Goal: Task Accomplishment & Management: Manage account settings

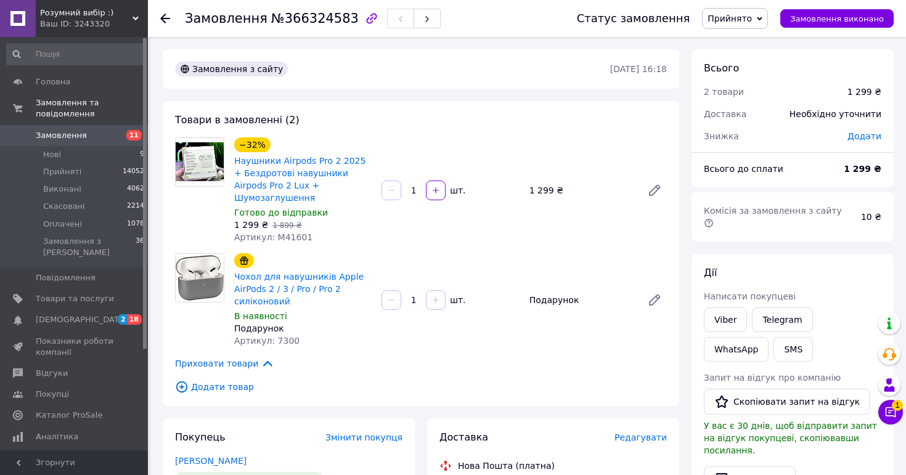
scroll to position [160, 0]
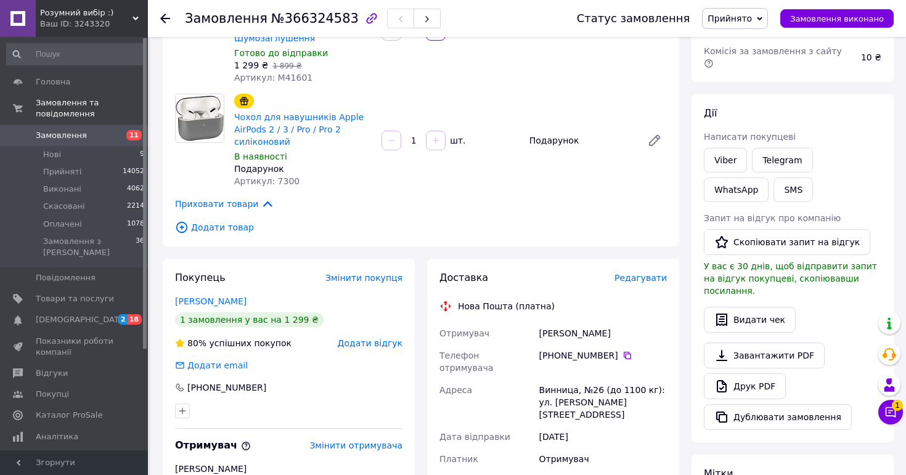
click at [73, 135] on span "Замовлення" at bounding box center [61, 135] width 51 height 11
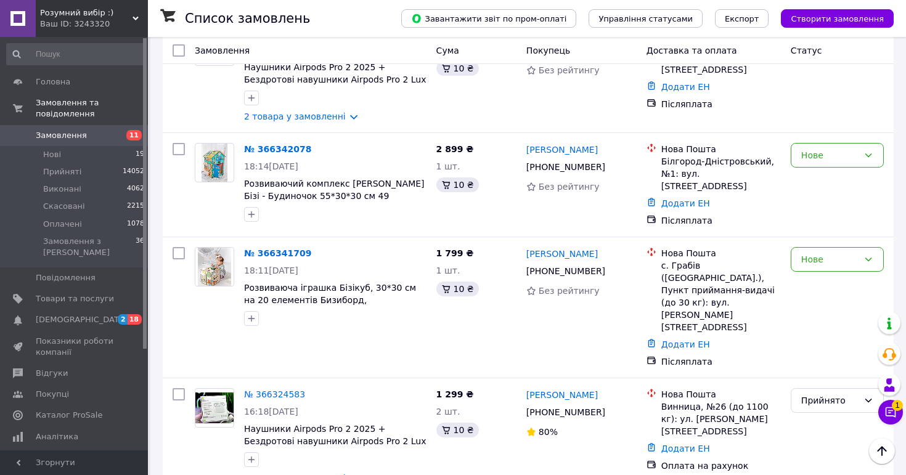
scroll to position [1065, 0]
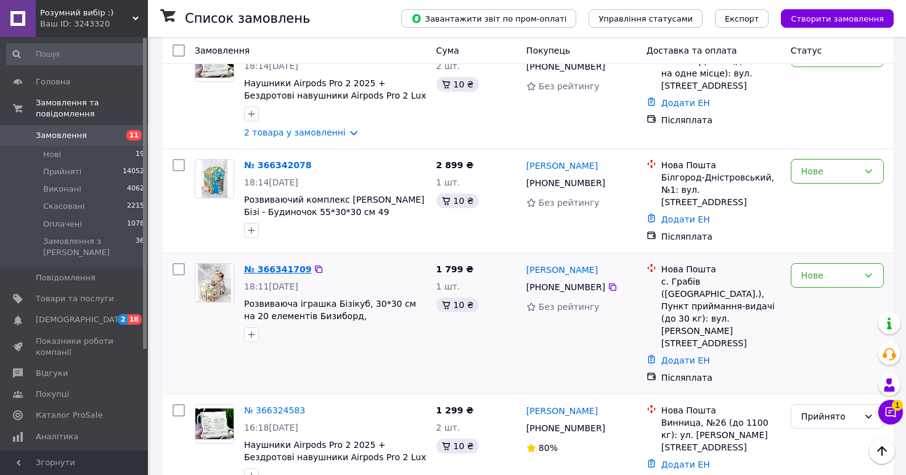
click at [275, 264] on link "№ 366341709" at bounding box center [277, 269] width 67 height 10
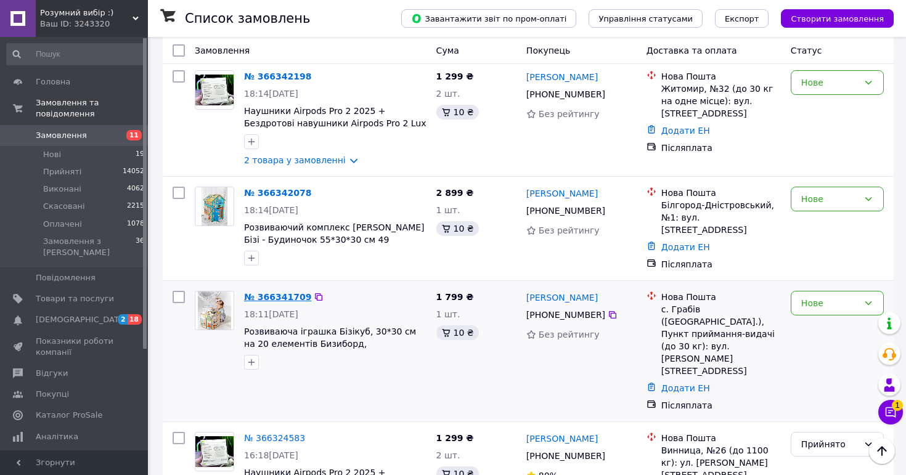
scroll to position [995, 0]
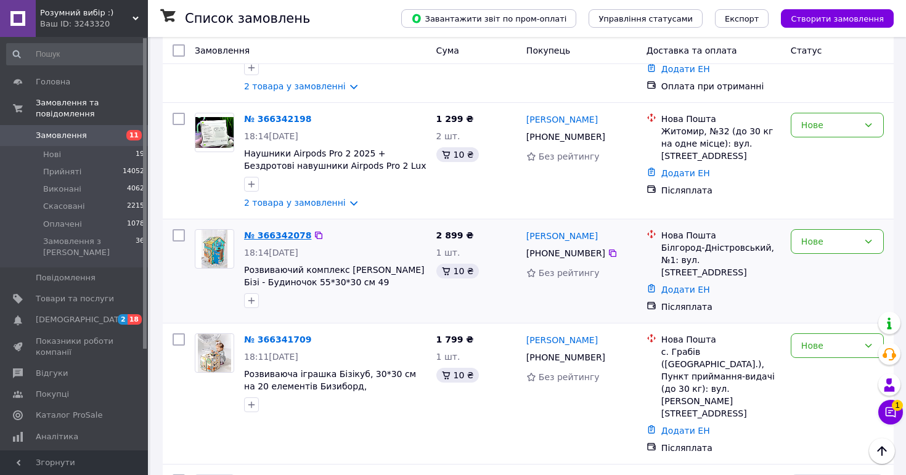
click at [279, 230] on link "№ 366342078" at bounding box center [277, 235] width 67 height 10
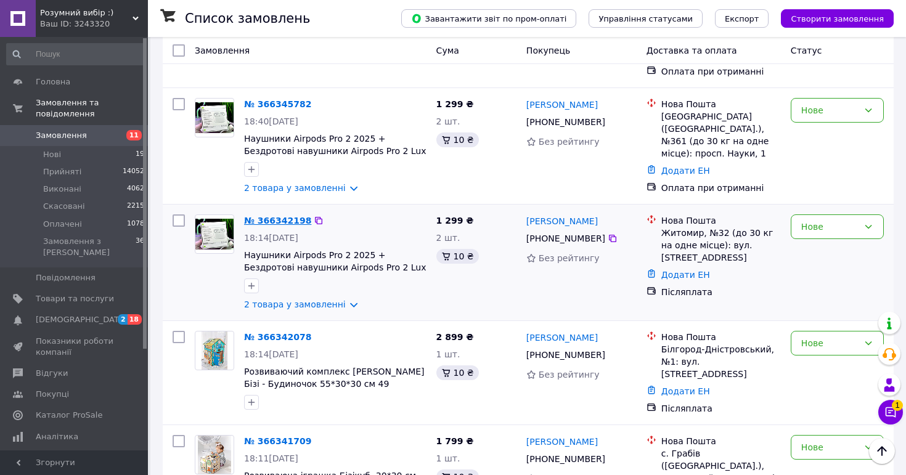
click at [281, 216] on link "№ 366342198" at bounding box center [277, 221] width 67 height 10
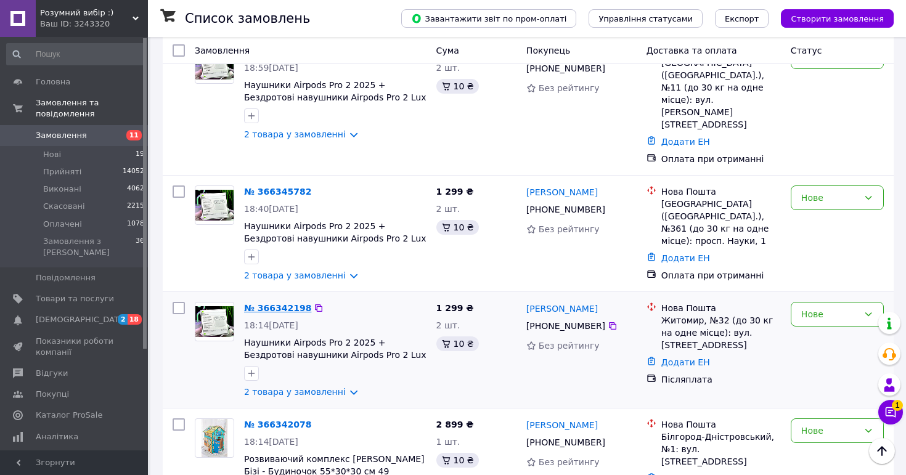
scroll to position [796, 0]
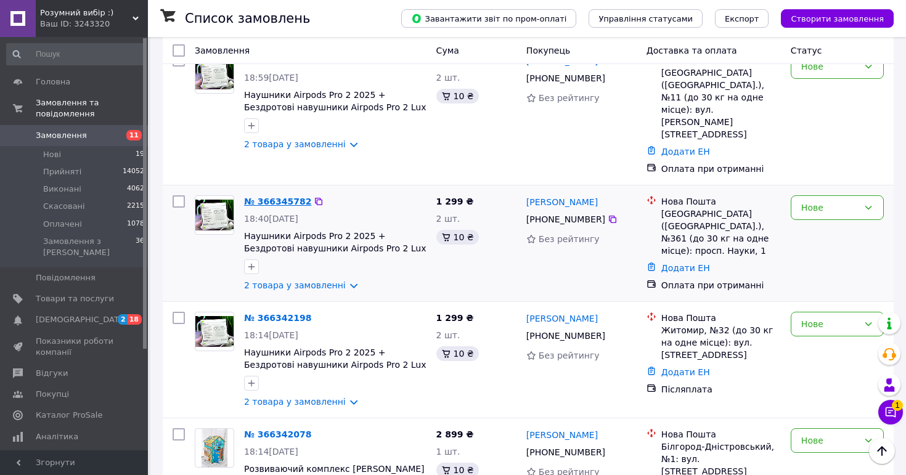
click at [288, 197] on link "№ 366345782" at bounding box center [277, 202] width 67 height 10
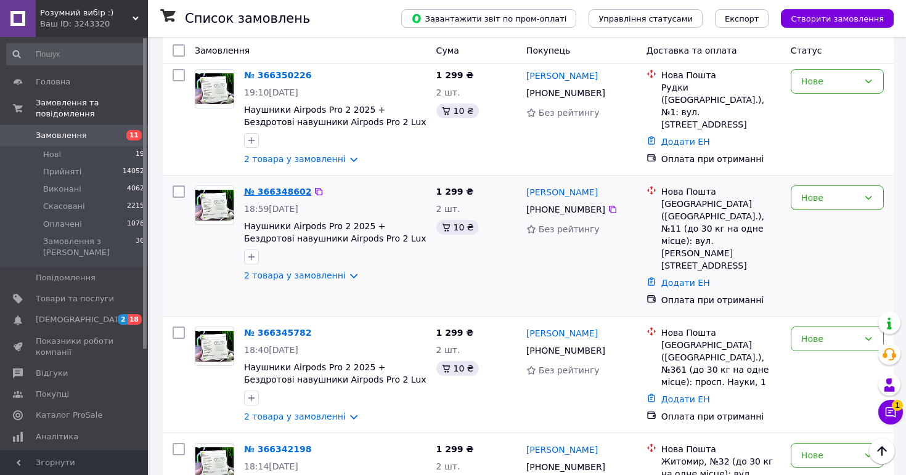
click at [284, 187] on link "№ 366348602" at bounding box center [277, 192] width 67 height 10
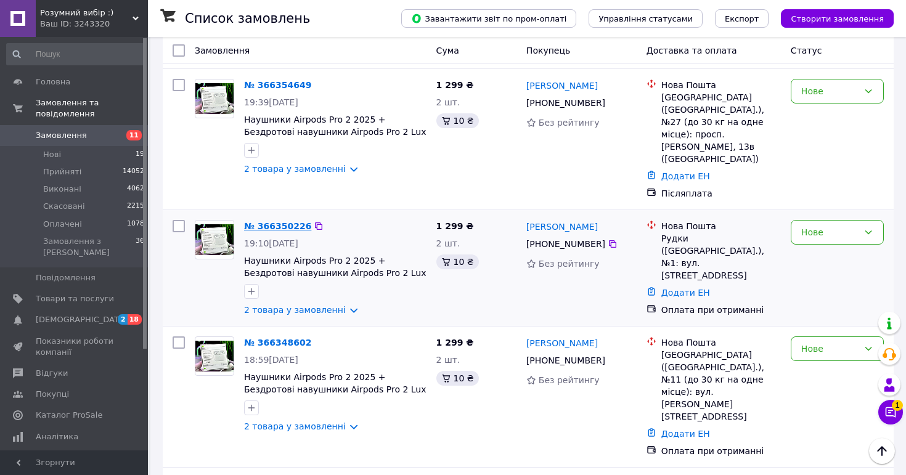
click at [284, 221] on link "№ 366350226" at bounding box center [277, 226] width 67 height 10
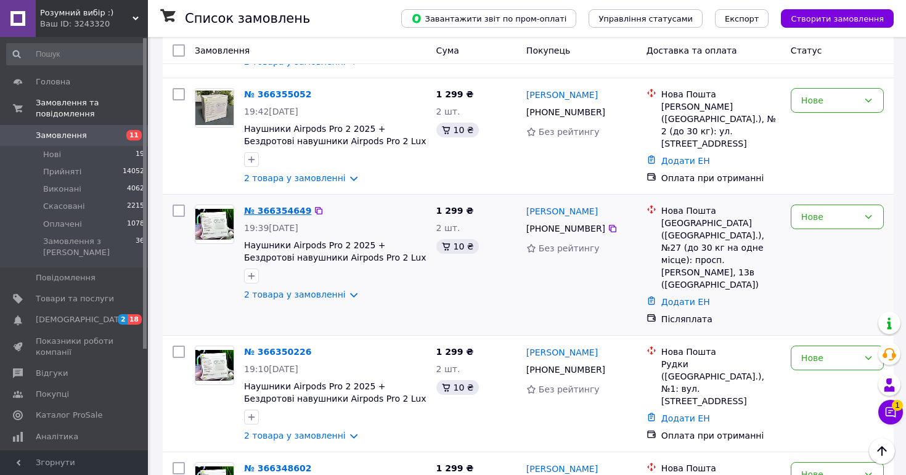
click at [283, 206] on link "№ 366354649" at bounding box center [277, 211] width 67 height 10
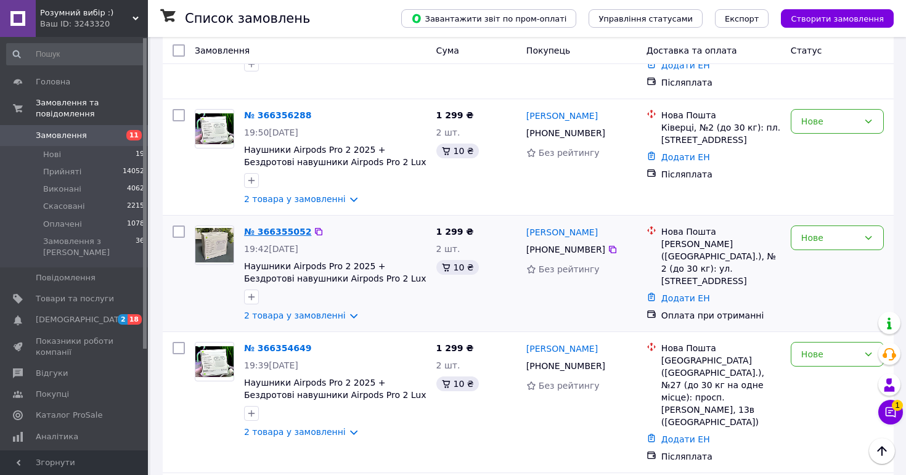
click at [283, 227] on link "№ 366355052" at bounding box center [277, 232] width 67 height 10
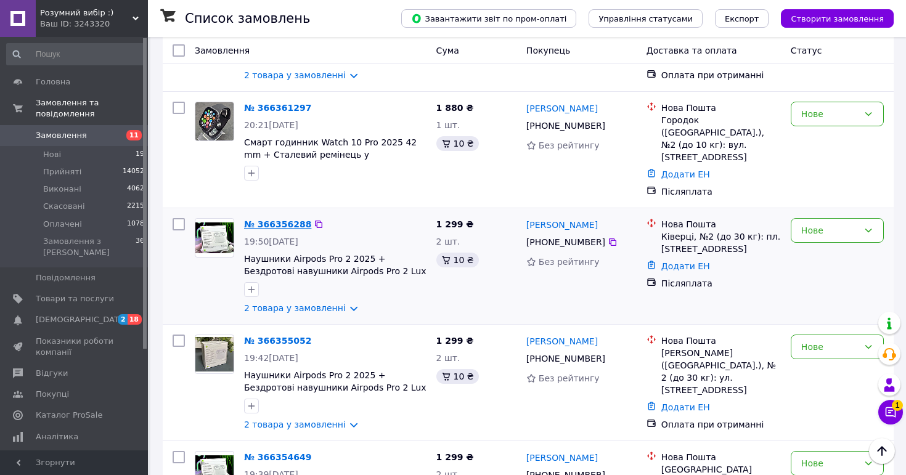
click at [284, 219] on link "№ 366356288" at bounding box center [277, 224] width 67 height 10
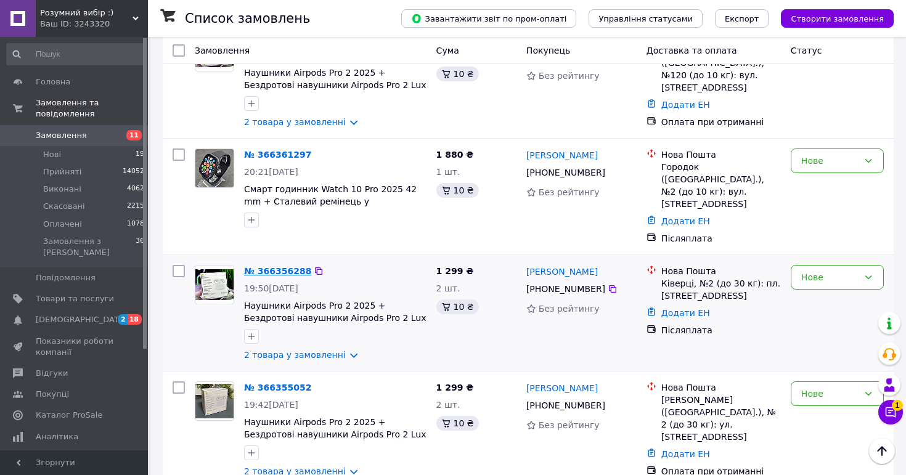
scroll to position [23, 0]
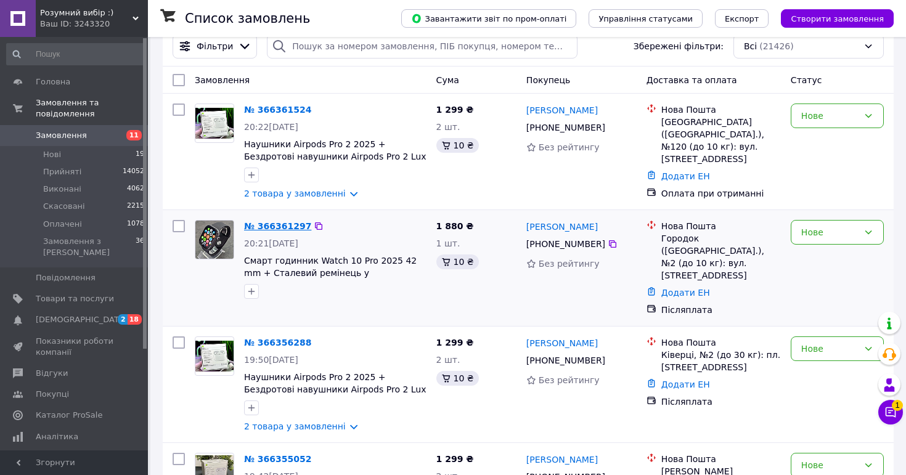
click at [282, 227] on link "№ 366361297" at bounding box center [277, 226] width 67 height 10
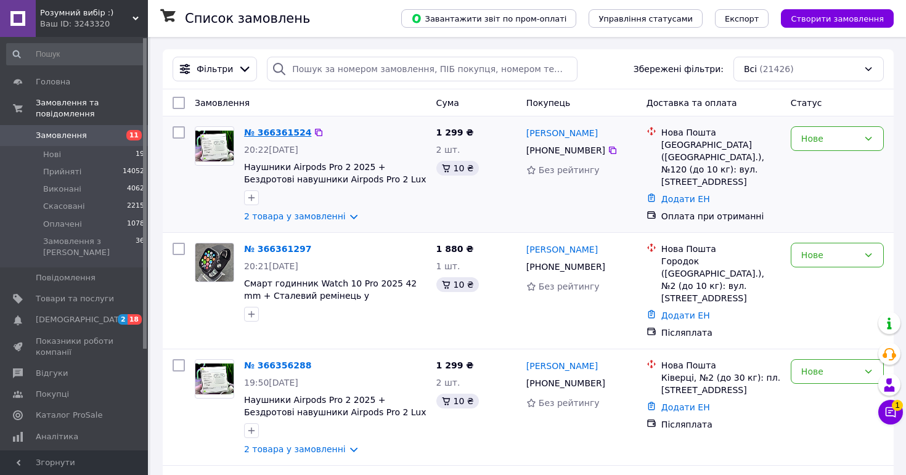
click at [291, 131] on link "№ 366361524" at bounding box center [277, 133] width 67 height 10
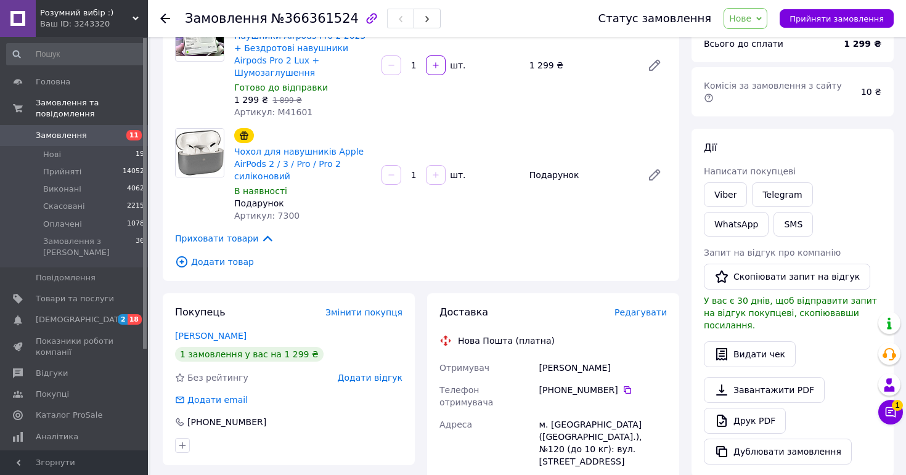
scroll to position [200, 0]
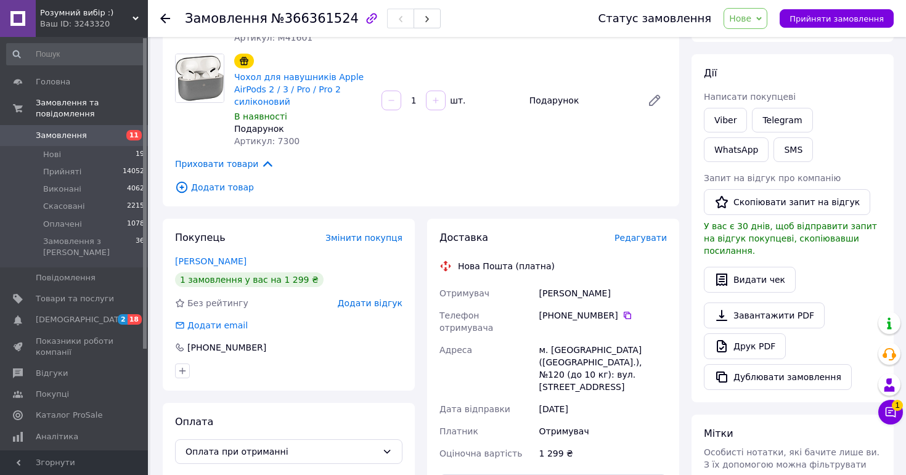
click at [577, 282] on div "Левчук Христина" at bounding box center [603, 293] width 132 height 22
copy div "Левчук Христина"
click at [625, 311] on icon at bounding box center [627, 316] width 10 height 10
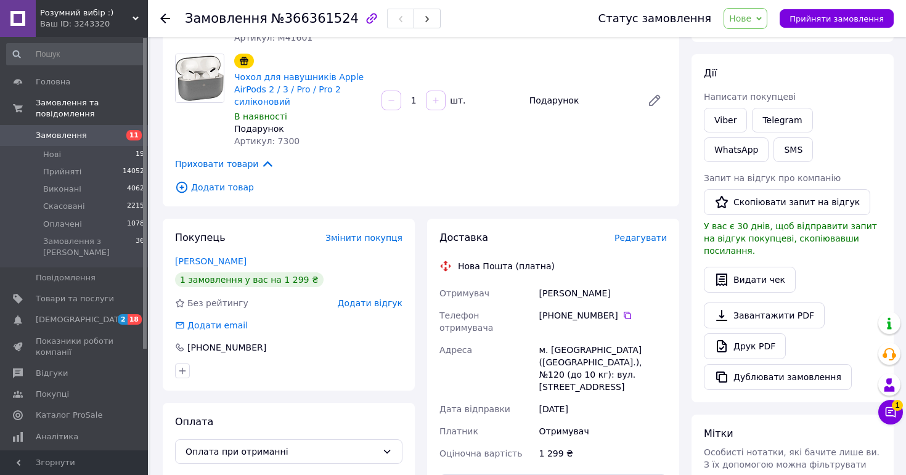
click at [629, 339] on div "м. Київ (Київська обл.), №120 (до 10 кг): вул. Ніжинська, 16" at bounding box center [603, 368] width 132 height 59
copy div "м. Київ (Київська обл.), №120 (до 10 кг): вул. Ніжинська, 16"
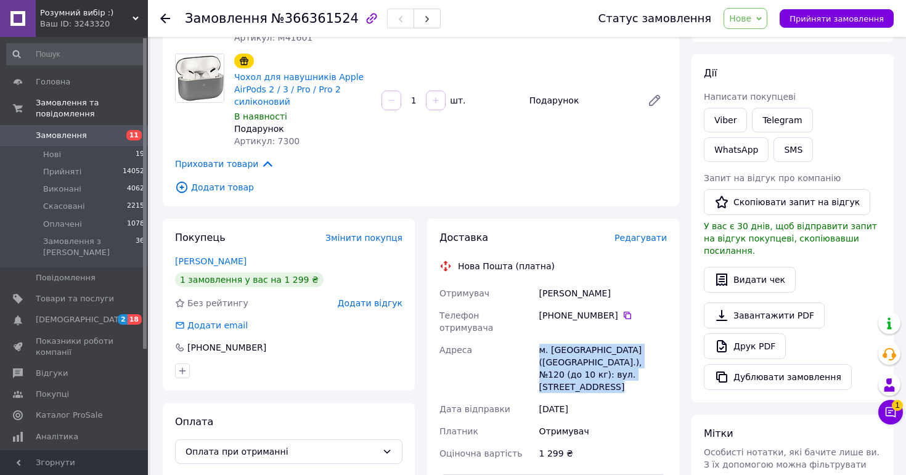
click at [744, 15] on span "Нове" at bounding box center [740, 19] width 22 height 10
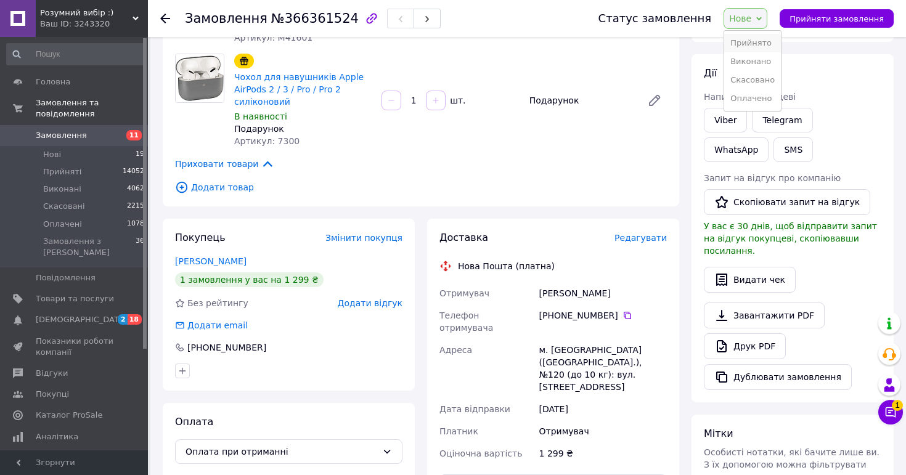
click at [744, 38] on li "Прийнято" at bounding box center [752, 43] width 57 height 18
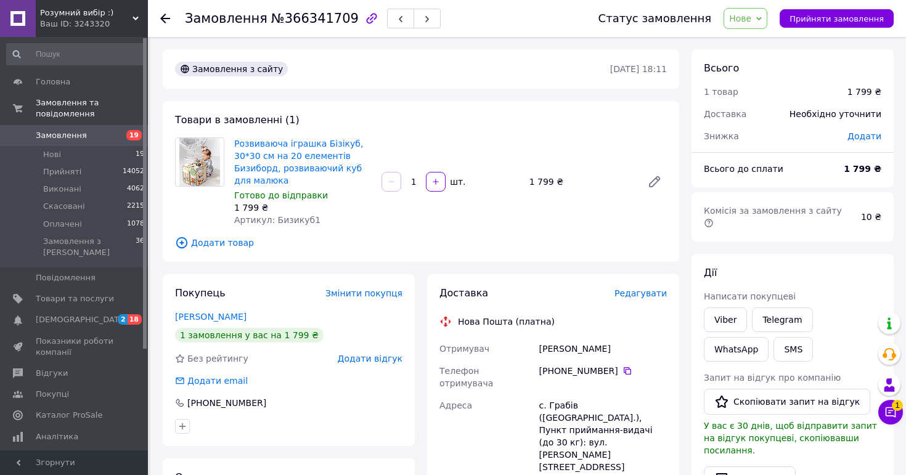
click at [574, 351] on div "Павлів Анастасія" at bounding box center [603, 349] width 132 height 22
copy div "Павлів Анастасія"
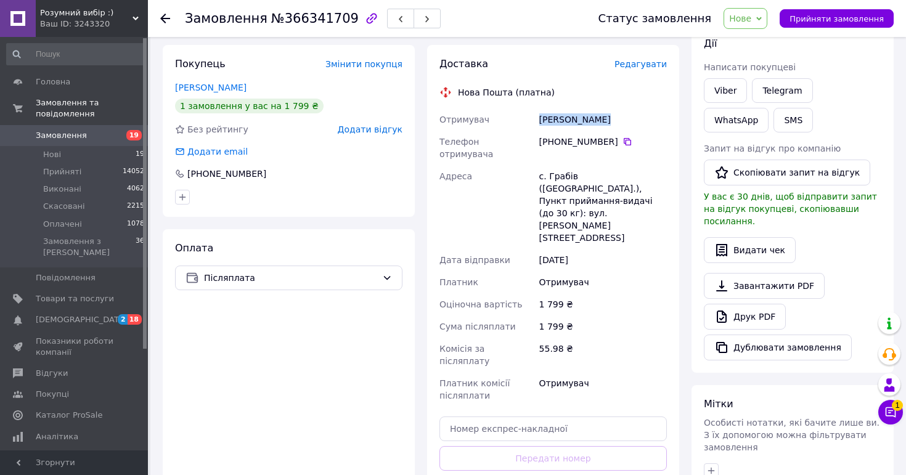
scroll to position [224, 0]
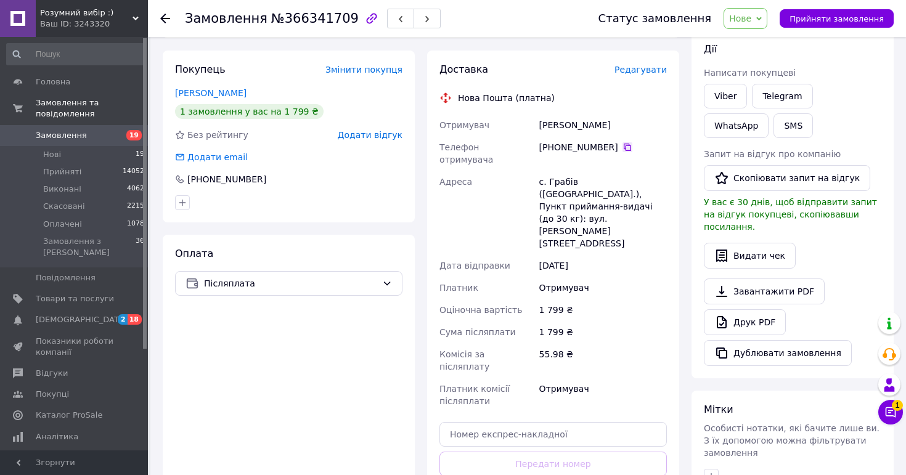
click at [629, 146] on icon at bounding box center [627, 147] width 10 height 10
click at [585, 176] on div "с. Грабів (Івано-Франківська обл.), Пункт приймання-видачі (до 30 кг): вул. Іва…" at bounding box center [603, 213] width 132 height 84
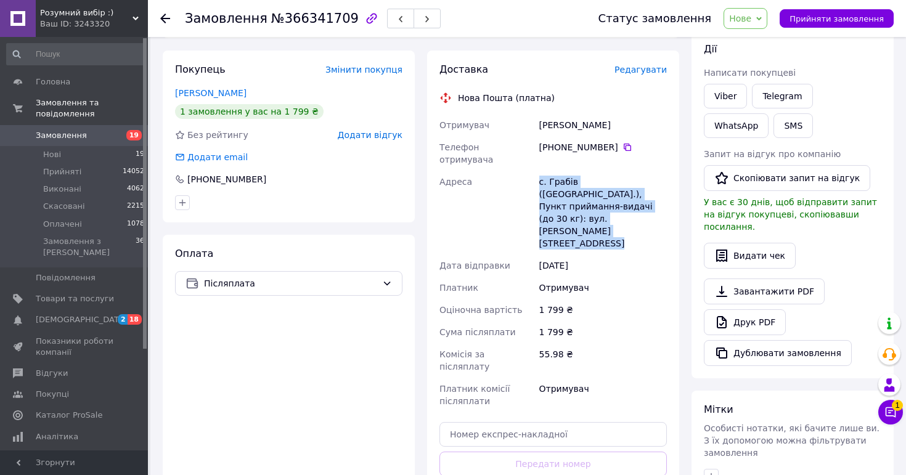
copy div "с. Грабів (Івано-Франківська обл.), Пункт приймання-видачі (до 30 кг): вул. Іва…"
click at [751, 18] on span "Нове" at bounding box center [740, 19] width 22 height 10
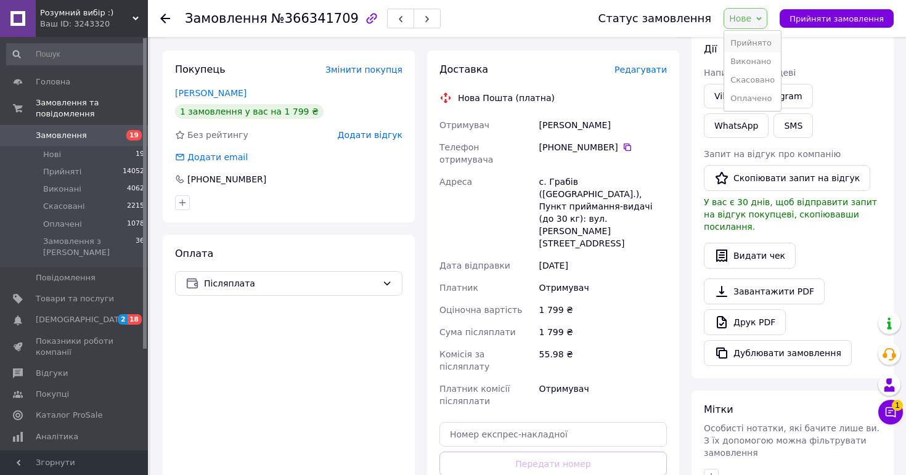
click at [754, 44] on li "Прийнято" at bounding box center [752, 43] width 57 height 18
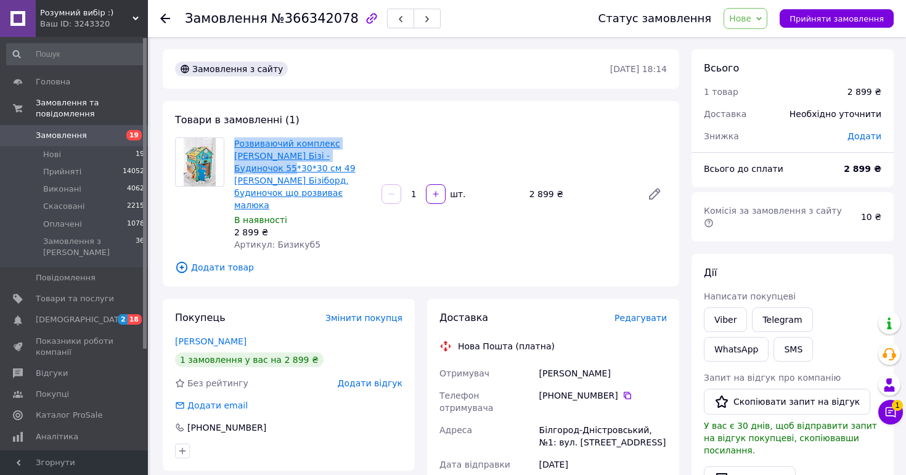
drag, startPoint x: 233, startPoint y: 139, endPoint x: 341, endPoint y: 152, distance: 109.2
click at [341, 152] on div "Розвиваючий комплекс [PERSON_NAME] Бізі - Будиночок 55*30*30 см 49 [PERSON_NAME…" at bounding box center [302, 194] width 147 height 118
copy link "Розвиваючий комплекс [PERSON_NAME] Бізі - Будиночок 55*30*30 см"
click at [590, 362] on div "[PERSON_NAME]" at bounding box center [603, 373] width 132 height 22
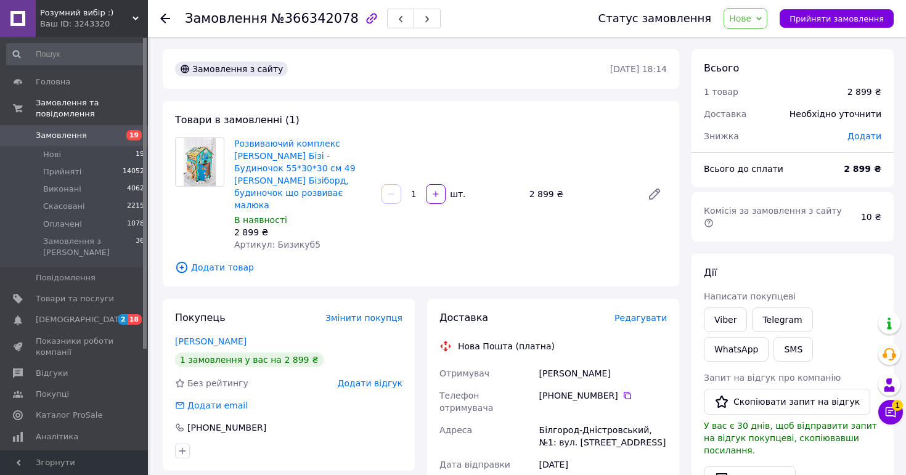
click at [590, 362] on div "[PERSON_NAME]" at bounding box center [603, 373] width 132 height 22
click at [590, 362] on div "Христова Олена" at bounding box center [603, 373] width 132 height 22
copy div "Христова Олена"
click at [626, 391] on icon at bounding box center [627, 396] width 10 height 10
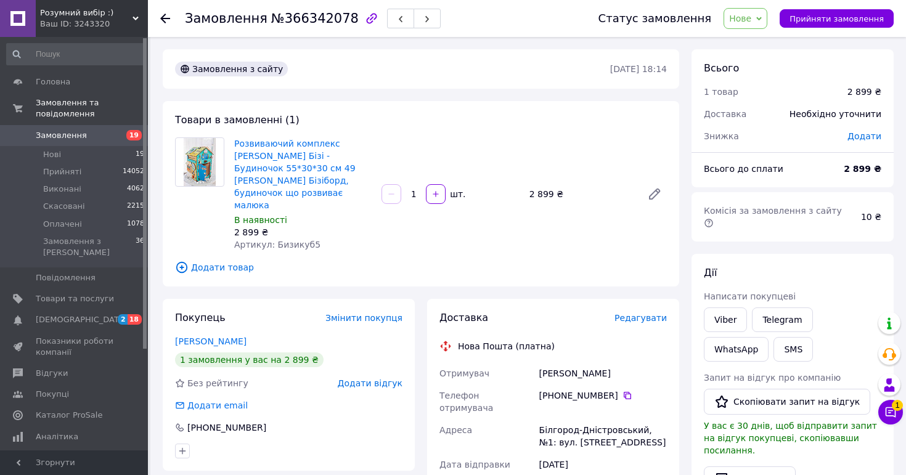
click at [593, 419] on div "Білгород-Дністровський, №1: вул. Героїв України, 59а" at bounding box center [603, 436] width 132 height 35
copy div "Білгород-Дністровський, №1: вул. Героїв України, 59а"
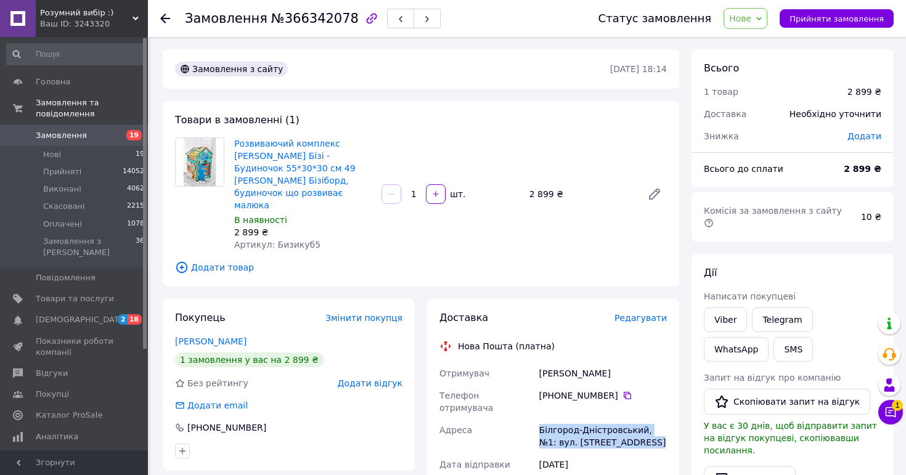
click at [759, 24] on span "Нове" at bounding box center [745, 18] width 44 height 21
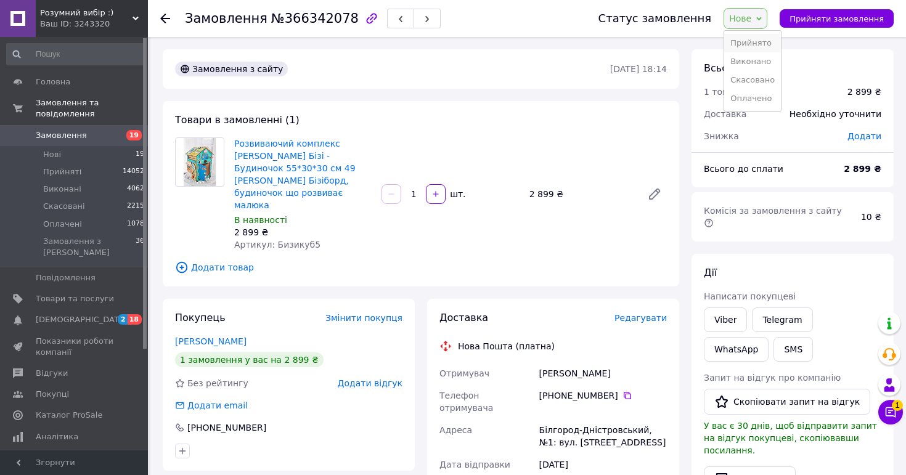
click at [759, 44] on li "Прийнято" at bounding box center [752, 43] width 57 height 18
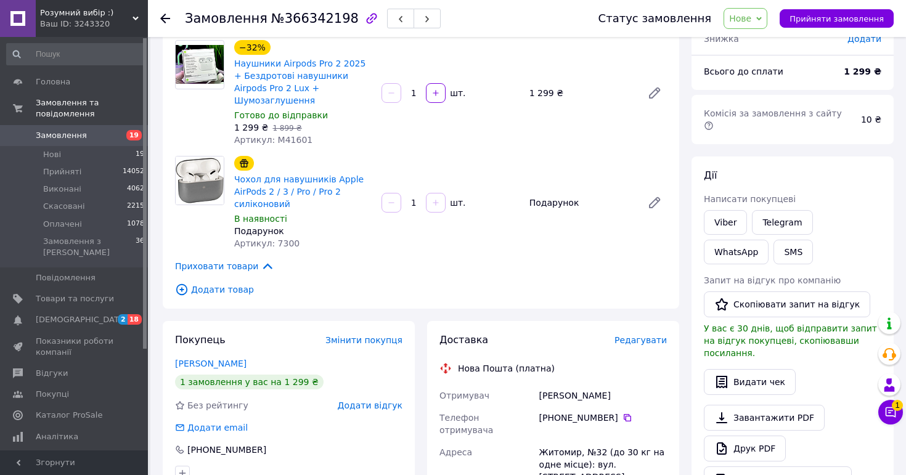
scroll to position [195, 0]
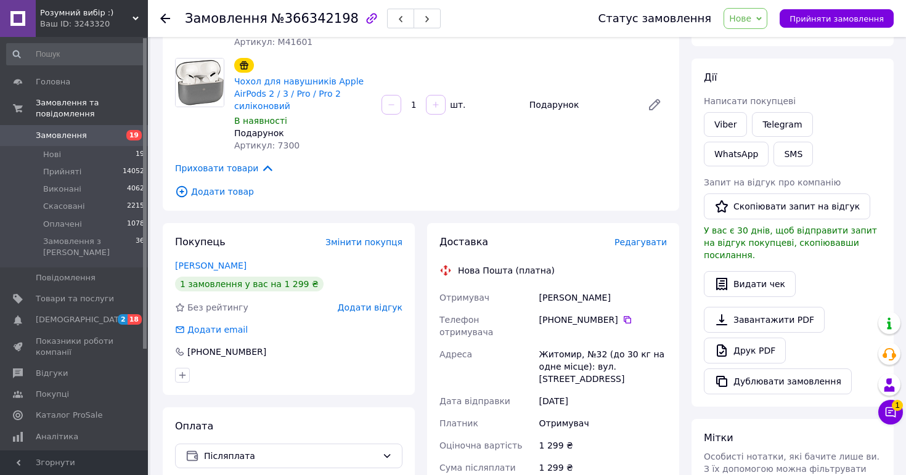
click at [587, 287] on div "Марчук Павло" at bounding box center [603, 298] width 132 height 22
copy div "Марчук Павло"
click at [632, 314] on div "+380 99 520 53 49" at bounding box center [603, 320] width 128 height 12
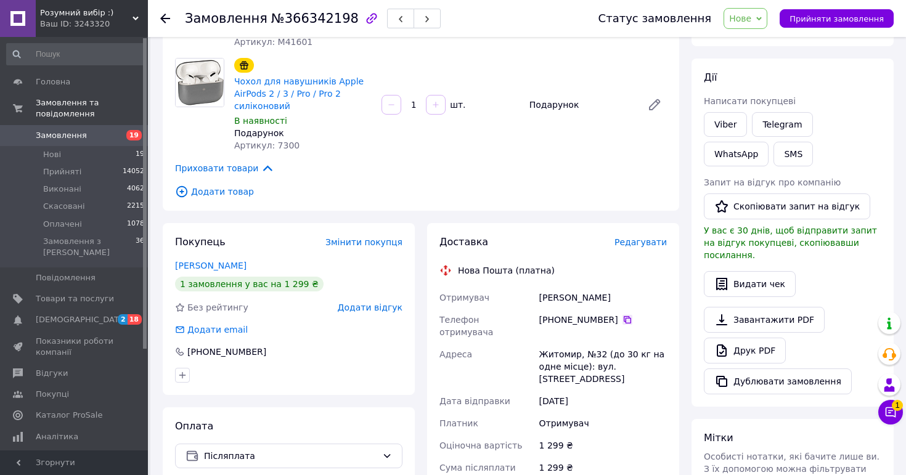
click at [625, 316] on icon at bounding box center [627, 319] width 7 height 7
click at [590, 343] on div "Житомир, №32 (до 30 кг на одне місце): вул. Кибальчича, 10" at bounding box center [603, 366] width 132 height 47
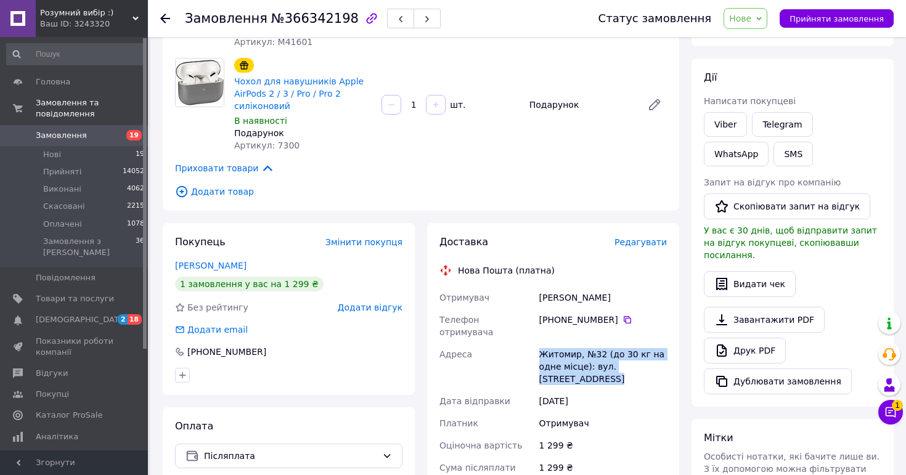
copy div "Житомир, №32 (до 30 кг на одне місце): вул. Кибальчича, 10"
click at [762, 17] on icon at bounding box center [759, 19] width 6 height 6
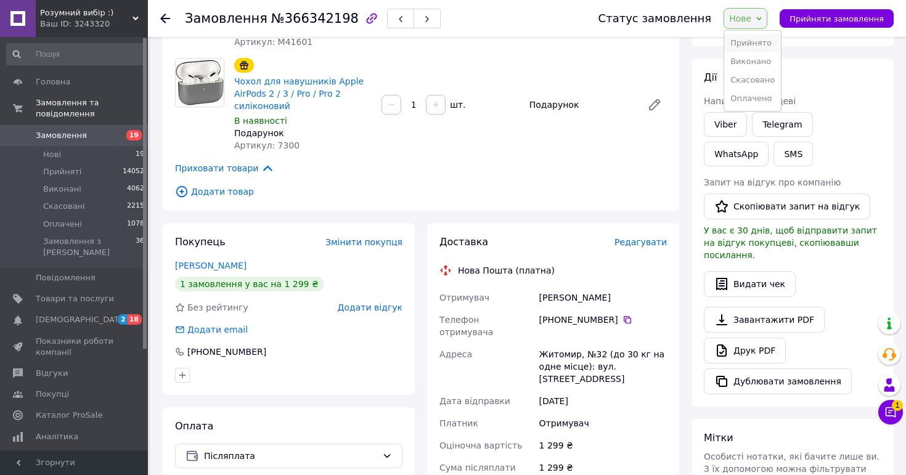
click at [764, 47] on li "Прийнято" at bounding box center [752, 43] width 57 height 18
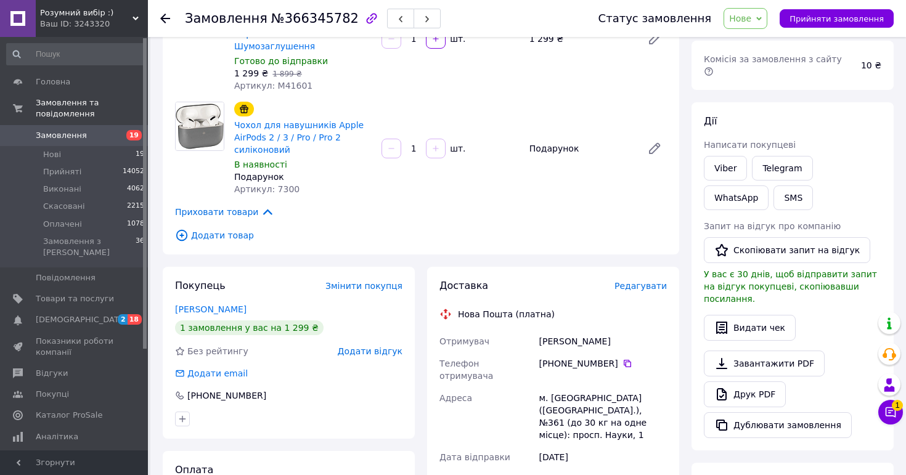
scroll to position [168, 0]
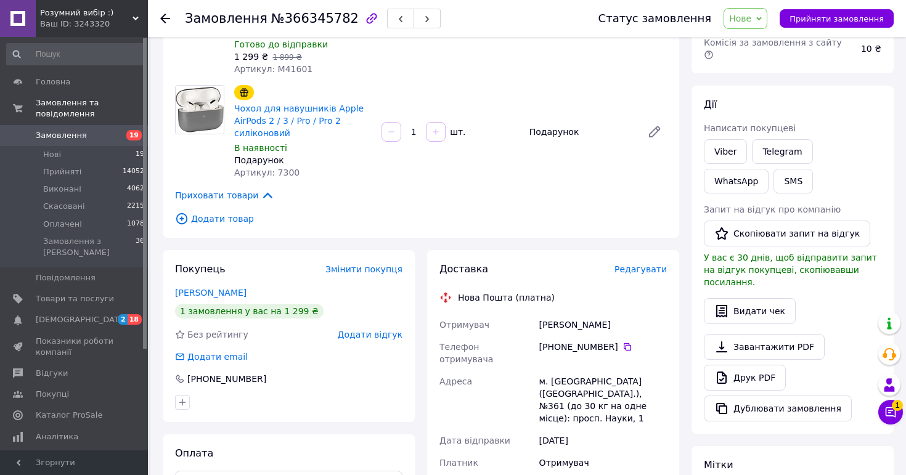
click at [592, 314] on div "[PERSON_NAME]" at bounding box center [603, 325] width 132 height 22
copy div "[PERSON_NAME]"
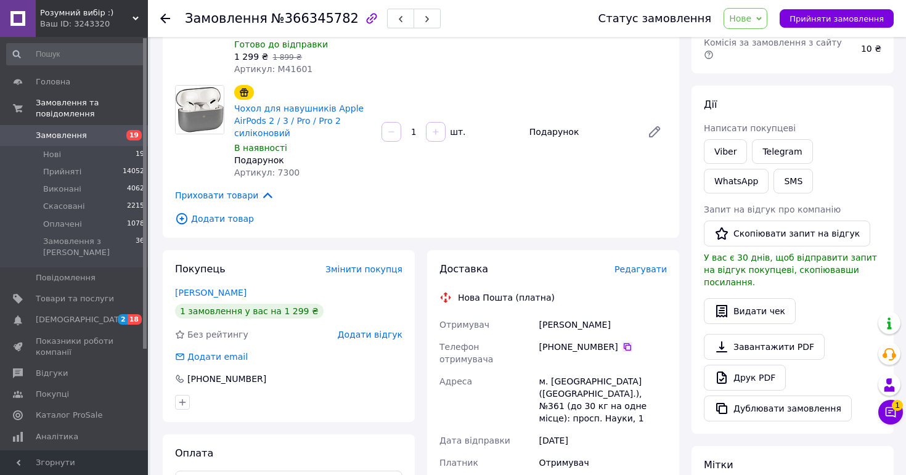
click at [624, 343] on icon at bounding box center [627, 346] width 7 height 7
click at [577, 370] on div "м. Київ (Київська обл.), №361 (до 30 кг на одне місце): просп. Науки, 1" at bounding box center [603, 399] width 132 height 59
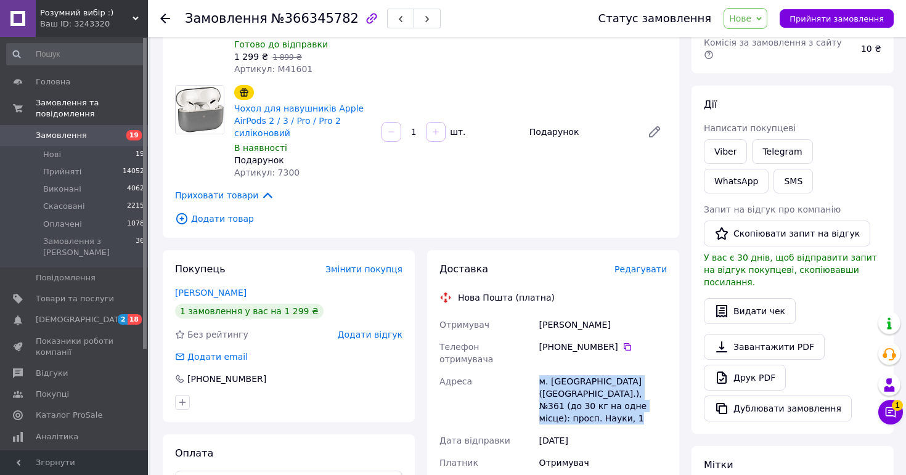
click at [577, 370] on div "м. Київ (Київська обл.), №361 (до 30 кг на одне місце): просп. Науки, 1" at bounding box center [603, 399] width 132 height 59
copy div "м. Київ (Київська обл.), №361 (до 30 кг на одне місце): просп. Науки, 1"
click at [760, 20] on span "Нове" at bounding box center [745, 18] width 44 height 21
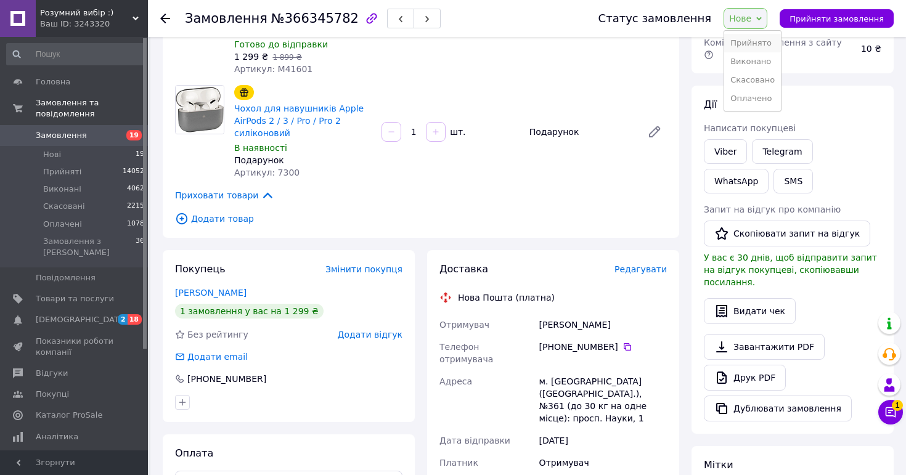
click at [761, 41] on li "Прийнято" at bounding box center [752, 43] width 57 height 18
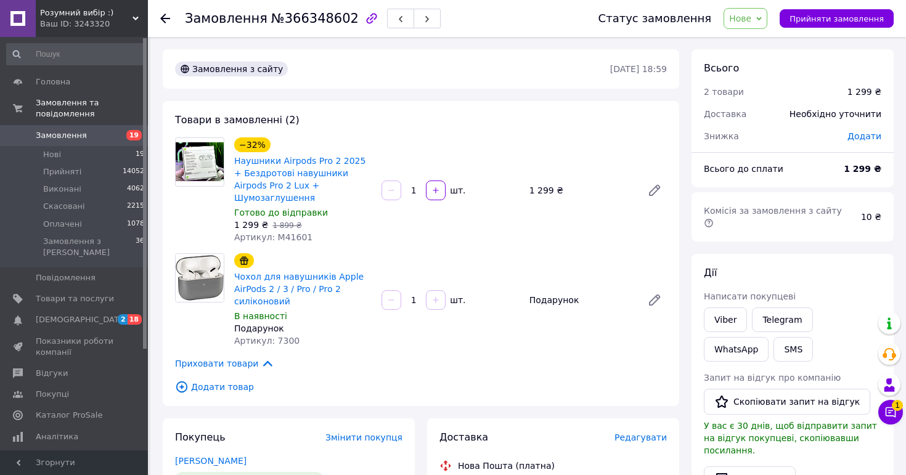
scroll to position [264, 0]
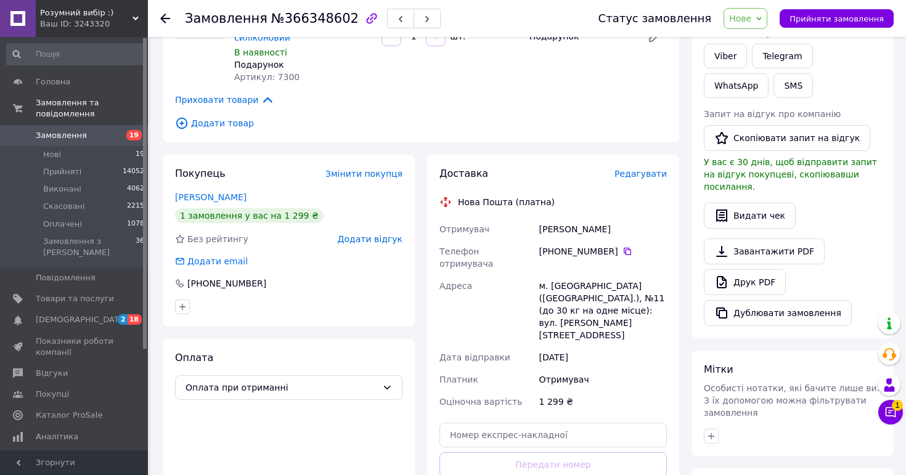
click at [581, 222] on div "Король Іван" at bounding box center [603, 229] width 132 height 22
copy div "Король Іван"
click at [624, 246] on icon at bounding box center [627, 251] width 10 height 10
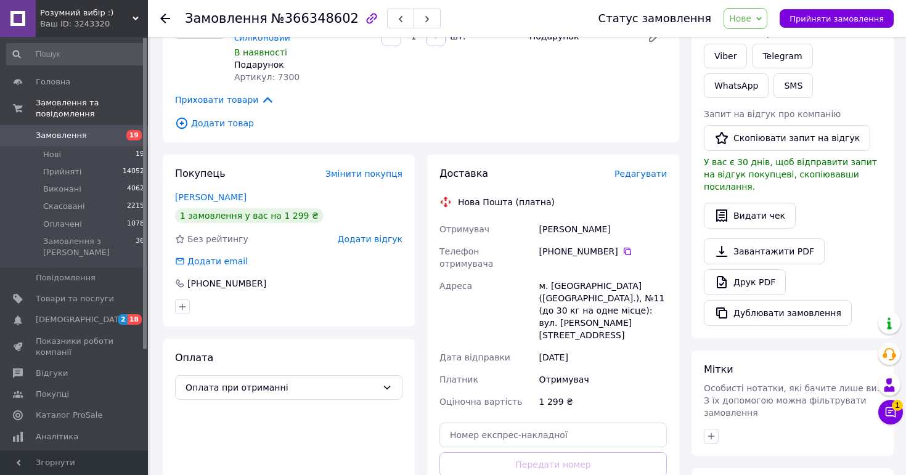
click at [595, 275] on div "м. Чернівці (Чернівецька обл.), №11 (до 30 кг на одне місце): вул. Ярослава Муд…" at bounding box center [603, 310] width 132 height 71
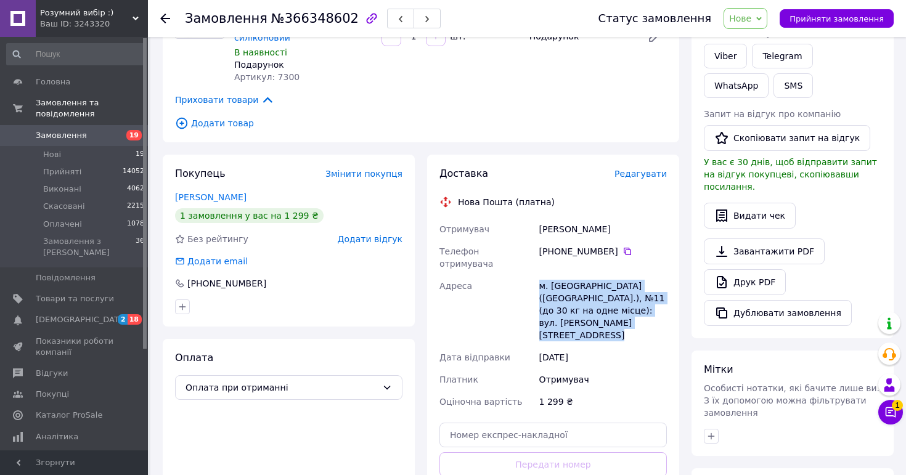
click at [595, 275] on div "м. Чернівці (Чернівецька обл.), №11 (до 30 кг на одне місце): вул. Ярослава Муд…" at bounding box center [603, 310] width 132 height 71
copy div "м. Чернівці (Чернівецька обл.), №11 (до 30 кг на одне місце): вул. Ярослава Муд…"
click at [764, 13] on span "Нове" at bounding box center [745, 18] width 44 height 21
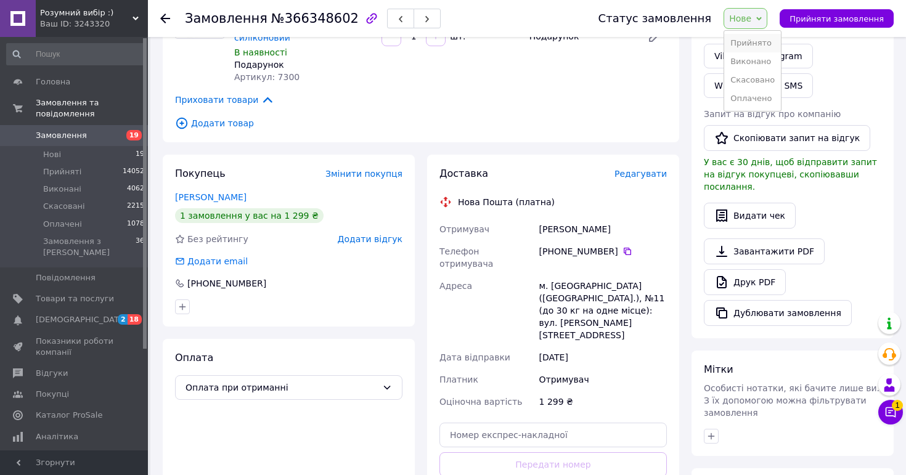
click at [754, 40] on li "Прийнято" at bounding box center [752, 43] width 57 height 18
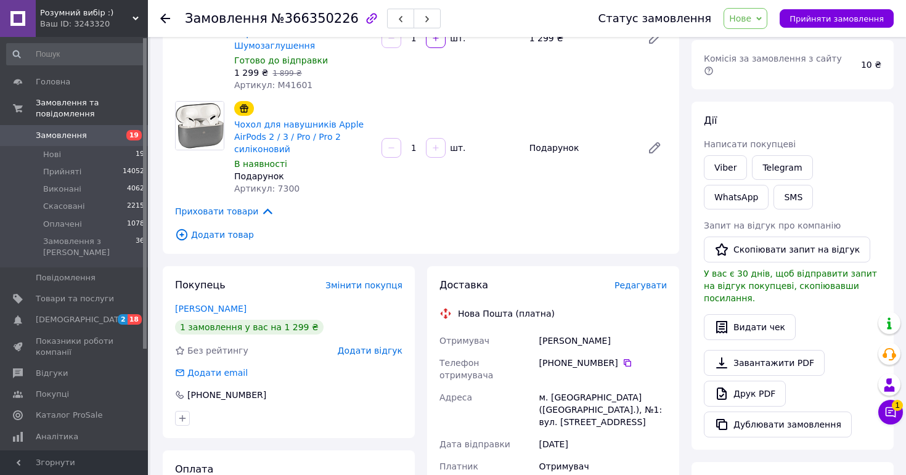
scroll to position [174, 0]
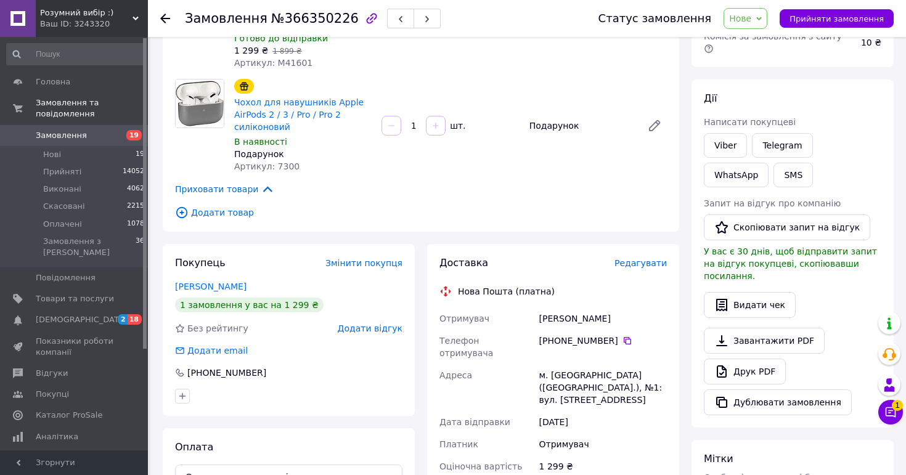
click at [598, 307] on div "[PERSON_NAME]" at bounding box center [603, 318] width 132 height 22
copy div "[PERSON_NAME]"
click at [629, 337] on icon at bounding box center [627, 340] width 7 height 7
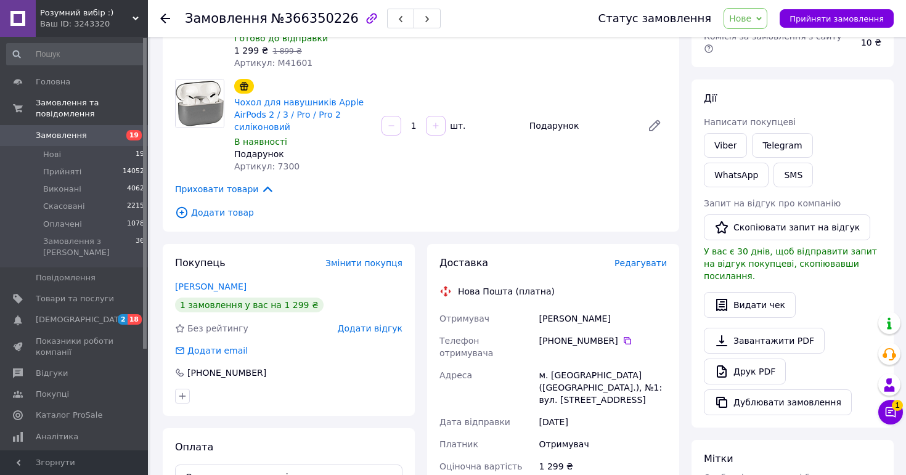
click at [556, 364] on div "м. [GEOGRAPHIC_DATA] ([GEOGRAPHIC_DATA].), №1: вул. [STREET_ADDRESS]" at bounding box center [603, 387] width 132 height 47
copy div "м. [GEOGRAPHIC_DATA] ([GEOGRAPHIC_DATA].), №1: вул. [STREET_ADDRESS]"
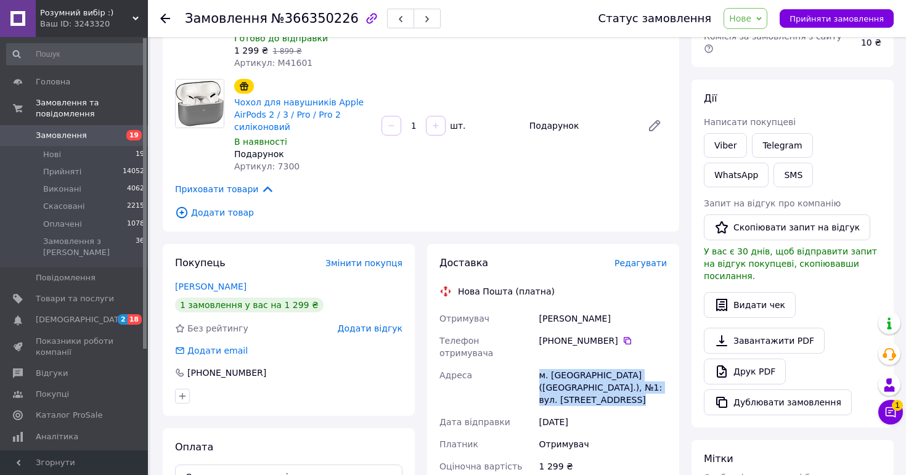
click at [761, 11] on span "Нове" at bounding box center [745, 18] width 44 height 21
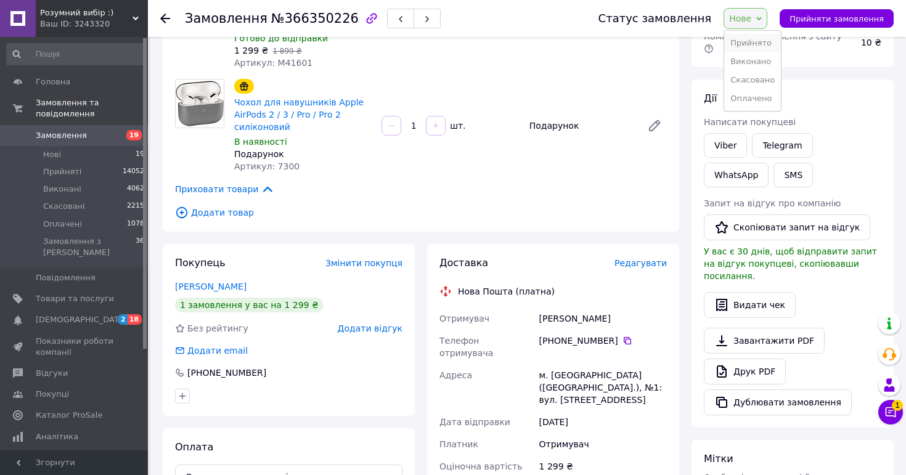
click at [756, 49] on li "Прийнято" at bounding box center [752, 43] width 57 height 18
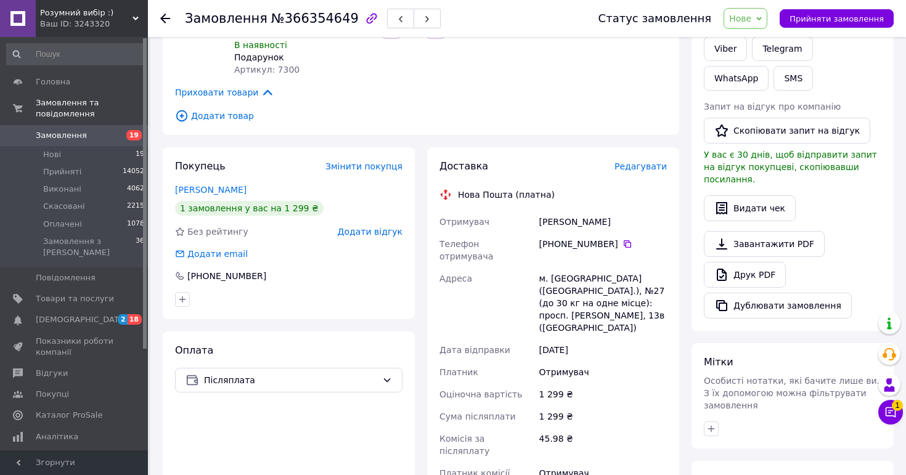
scroll to position [297, 0]
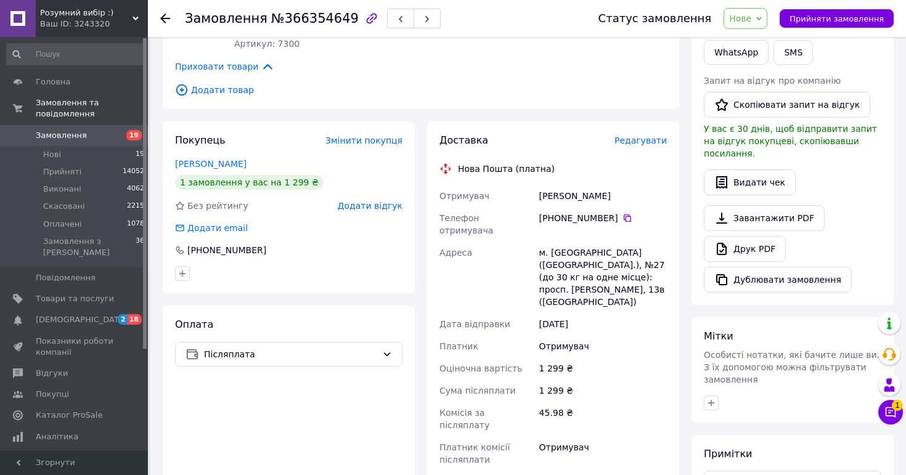
click at [595, 185] on div "Задворний Дмитро" at bounding box center [603, 196] width 132 height 22
copy div "Задворний Дмитро"
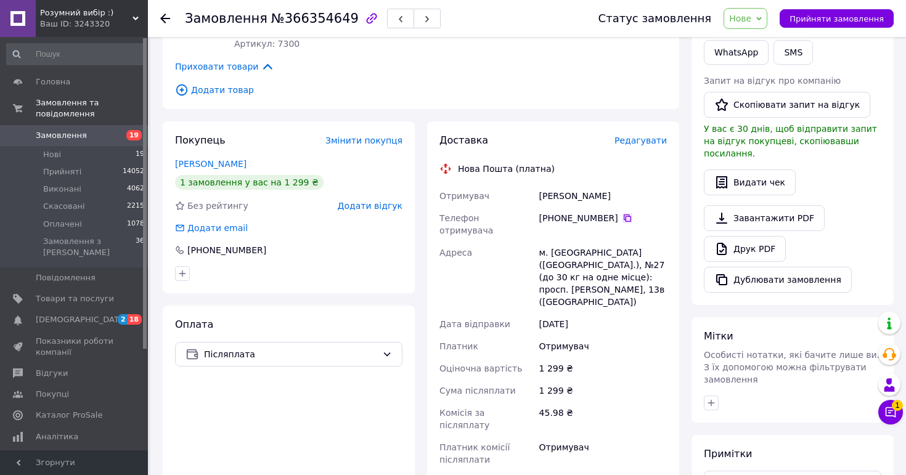
click at [623, 213] on icon at bounding box center [627, 218] width 10 height 10
click at [572, 248] on div "м. Київ (Київська обл.), №27 (до 30 кг на одне місце): просп. Василя Порика, 13…" at bounding box center [603, 277] width 132 height 71
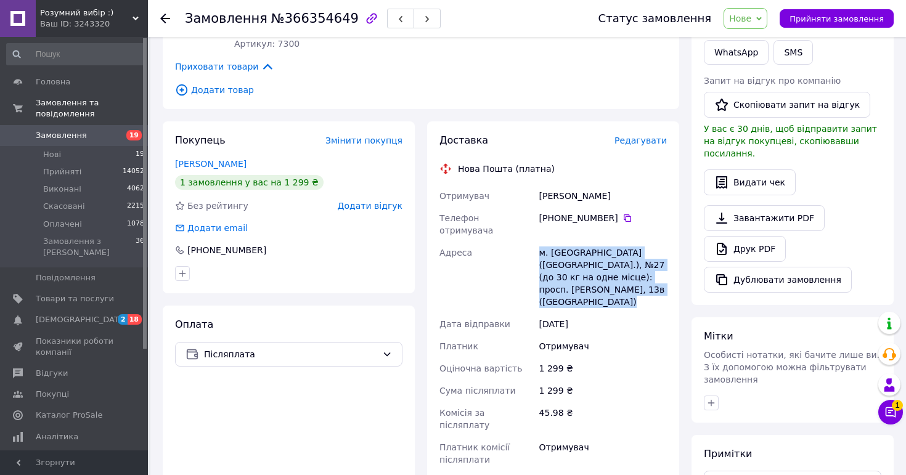
click at [572, 248] on div "м. Київ (Київська обл.), №27 (до 30 кг на одне місце): просп. Василя Порика, 13…" at bounding box center [603, 277] width 132 height 71
copy div "м. Київ (Київська обл.), №27 (до 30 кг на одне місце): просп. Василя Порика, 13…"
click at [751, 15] on span "Нове" at bounding box center [740, 19] width 22 height 10
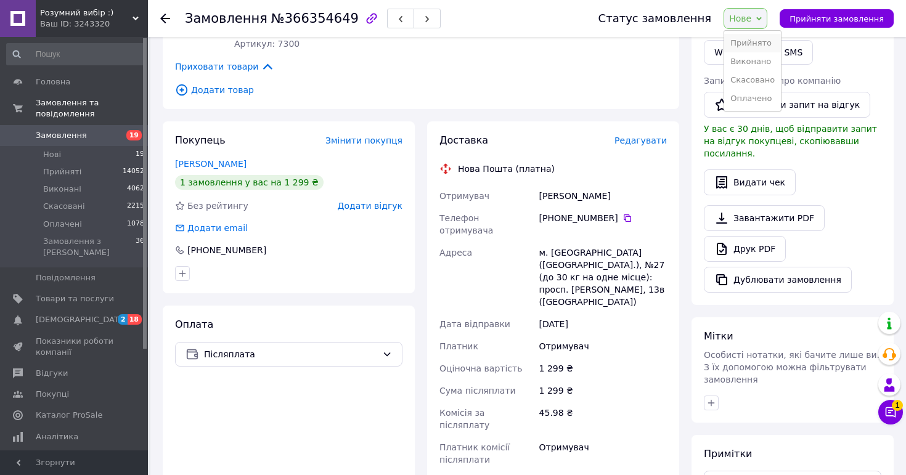
click at [752, 39] on li "Прийнято" at bounding box center [752, 43] width 57 height 18
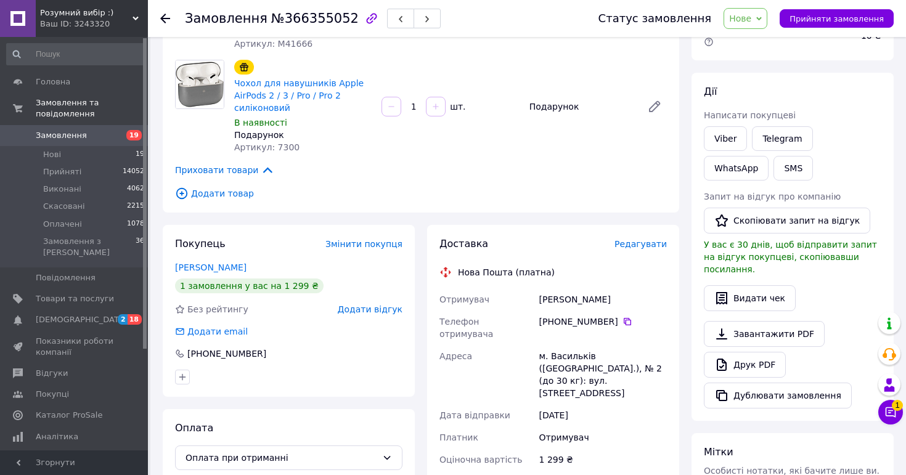
scroll to position [221, 0]
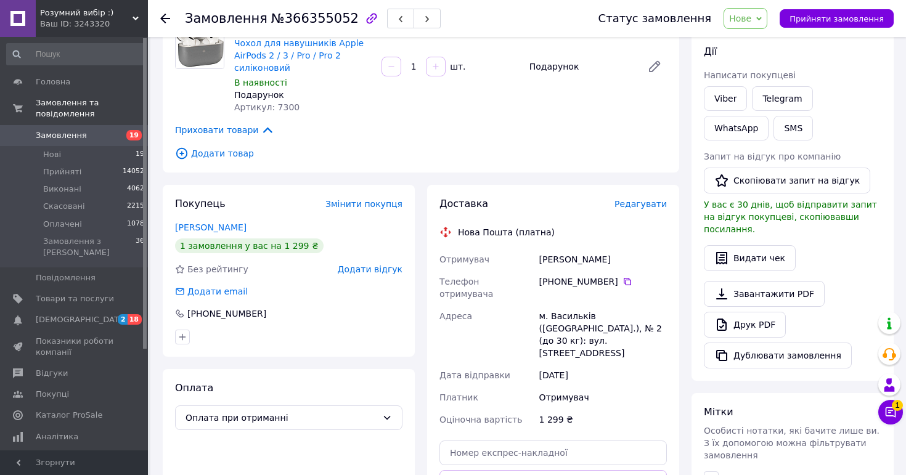
click at [577, 256] on div "[PERSON_NAME]" at bounding box center [603, 259] width 132 height 22
copy div "[PERSON_NAME]"
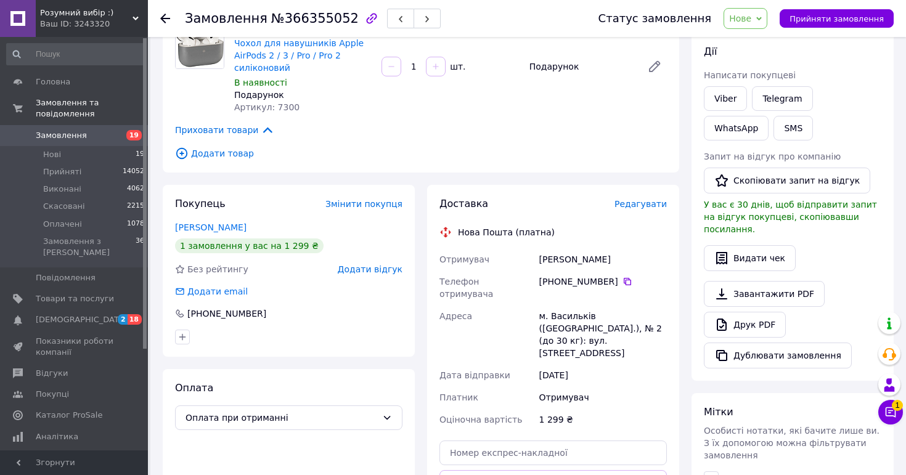
click at [632, 283] on div "[PHONE_NUMBER]" at bounding box center [603, 281] width 128 height 12
click at [630, 283] on div "[PHONE_NUMBER]" at bounding box center [603, 281] width 128 height 12
click at [624, 283] on icon at bounding box center [627, 282] width 10 height 10
click at [582, 305] on div "м. Васильків ([GEOGRAPHIC_DATA].), № 2 (до 30 кг): вул. [STREET_ADDRESS]" at bounding box center [603, 334] width 132 height 59
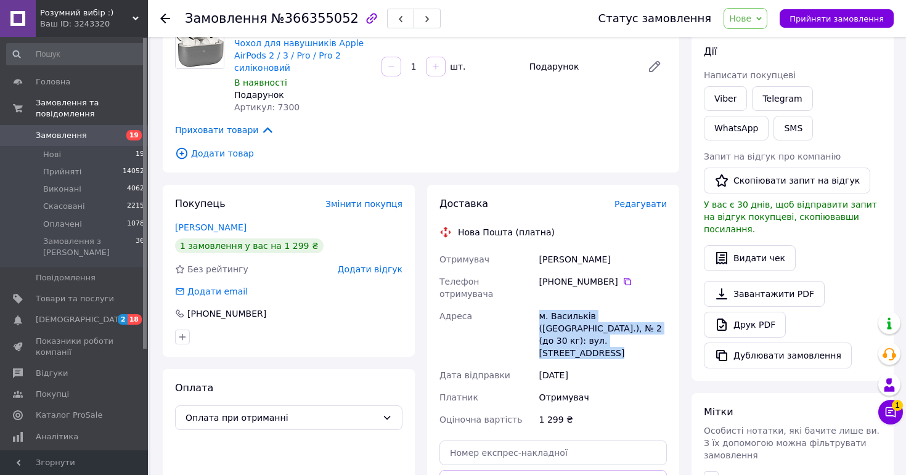
click at [582, 305] on div "м. Васильків ([GEOGRAPHIC_DATA].), № 2 (до 30 кг): вул. [STREET_ADDRESS]" at bounding box center [603, 334] width 132 height 59
copy div "м. Васильків ([GEOGRAPHIC_DATA].), № 2 (до 30 кг): вул. [STREET_ADDRESS]"
click at [746, 19] on span "Нове" at bounding box center [740, 19] width 22 height 10
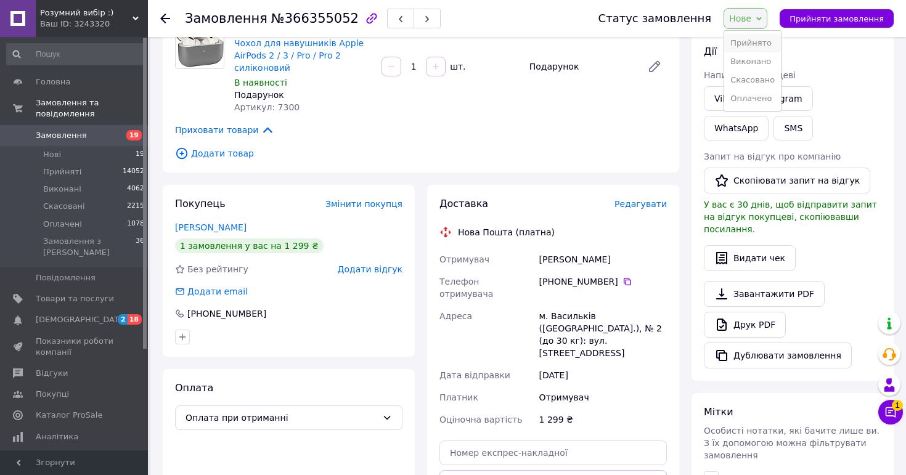
click at [749, 39] on li "Прийнято" at bounding box center [752, 43] width 57 height 18
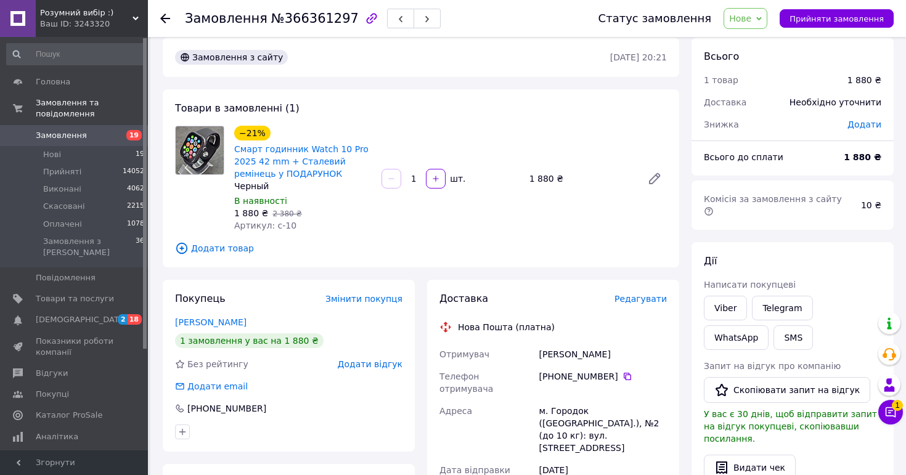
scroll to position [6, 0]
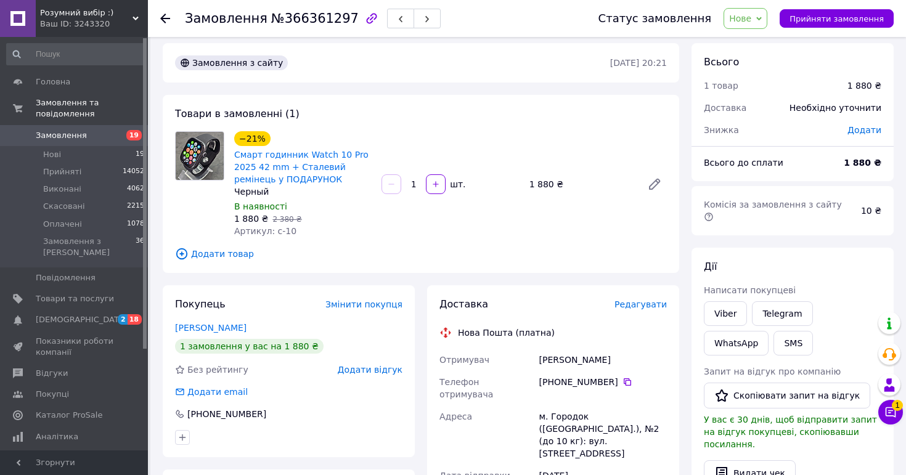
click at [597, 359] on div "[PERSON_NAME]" at bounding box center [603, 360] width 132 height 22
copy div "[PERSON_NAME]"
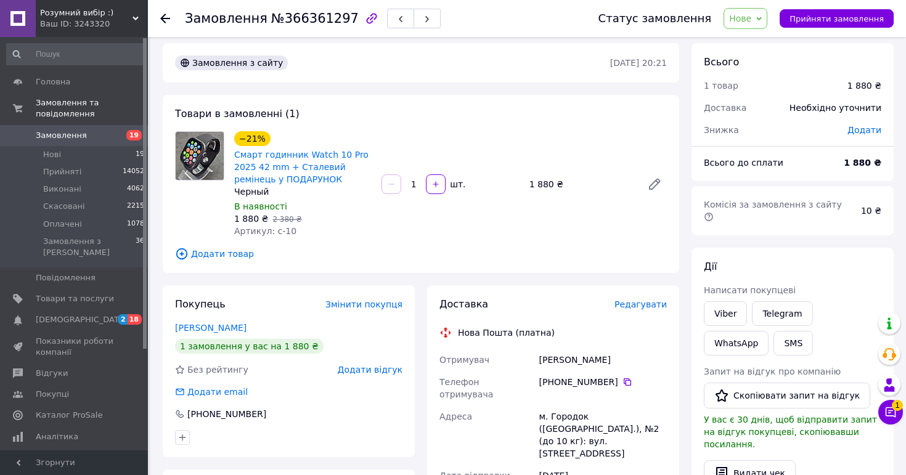
click at [622, 377] on div "+380 68 446 91 98" at bounding box center [603, 382] width 128 height 12
click at [627, 380] on icon at bounding box center [627, 382] width 10 height 10
click at [580, 422] on div "м. Городок (Львівська обл.), №2 (до 10 кг): вул. Перемишльська, 2" at bounding box center [603, 434] width 132 height 59
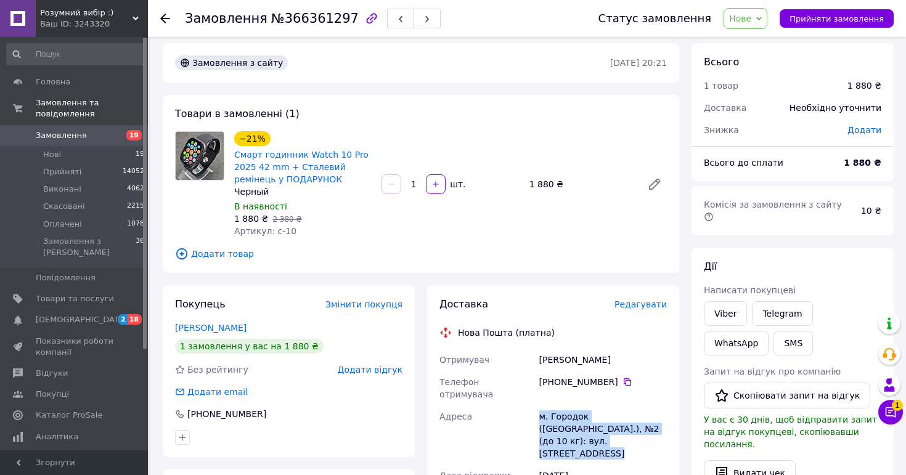
click at [580, 422] on div "м. Городок (Львівська обл.), №2 (до 10 кг): вул. Перемишльська, 2" at bounding box center [603, 434] width 132 height 59
copy div "м. Городок (Львівська обл.), №2 (до 10 кг): вул. Перемишльська, 2"
click at [765, 26] on span "Нове" at bounding box center [745, 18] width 44 height 21
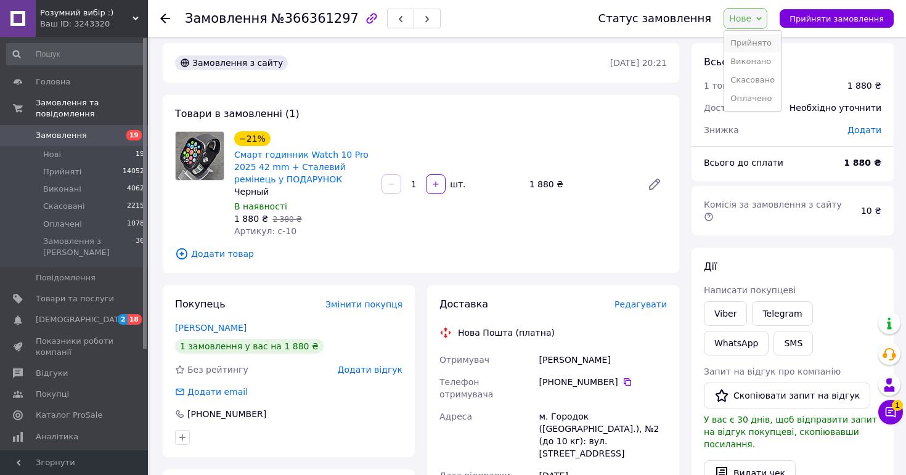
click at [765, 41] on li "Прийнято" at bounding box center [752, 43] width 57 height 18
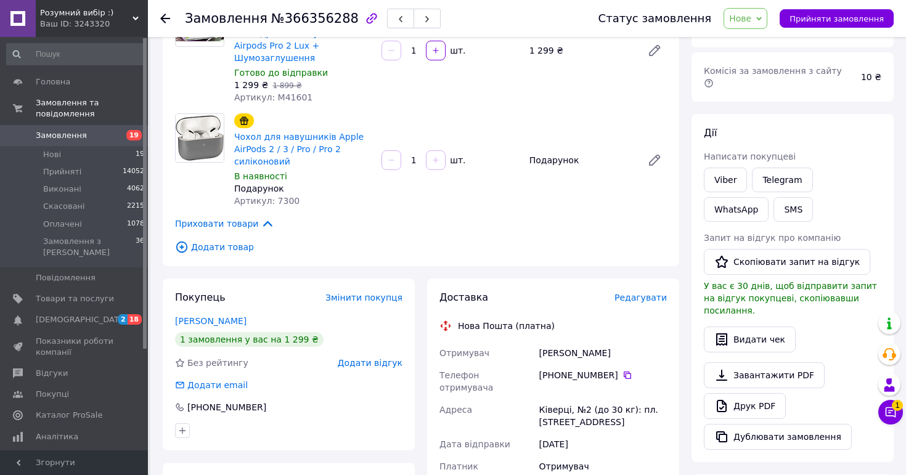
scroll to position [162, 0]
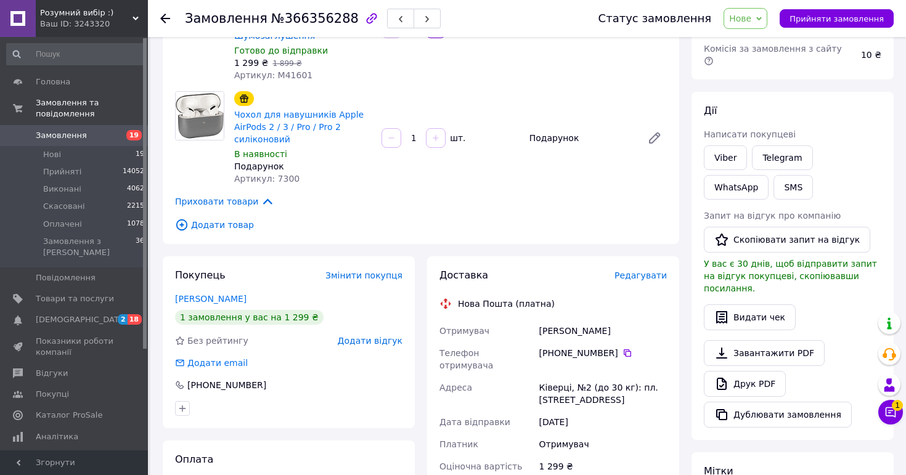
click at [593, 320] on div "[PERSON_NAME]" at bounding box center [603, 331] width 132 height 22
copy div "[PERSON_NAME]"
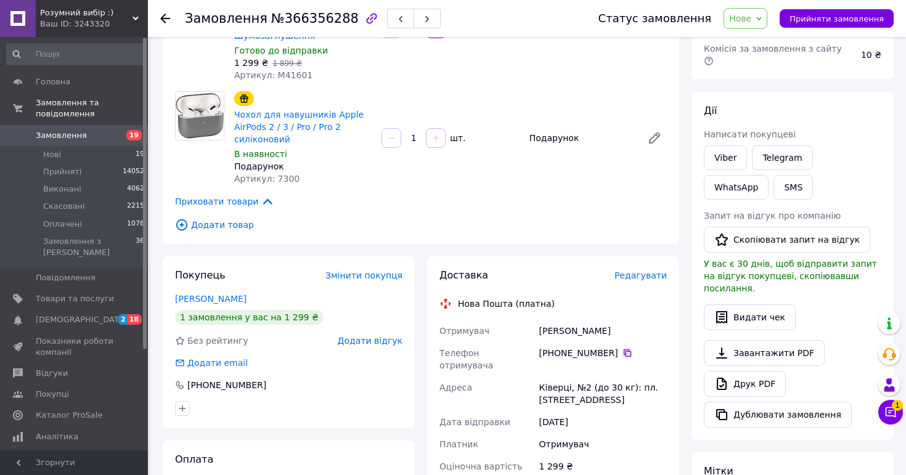
click at [625, 348] on icon at bounding box center [627, 353] width 10 height 10
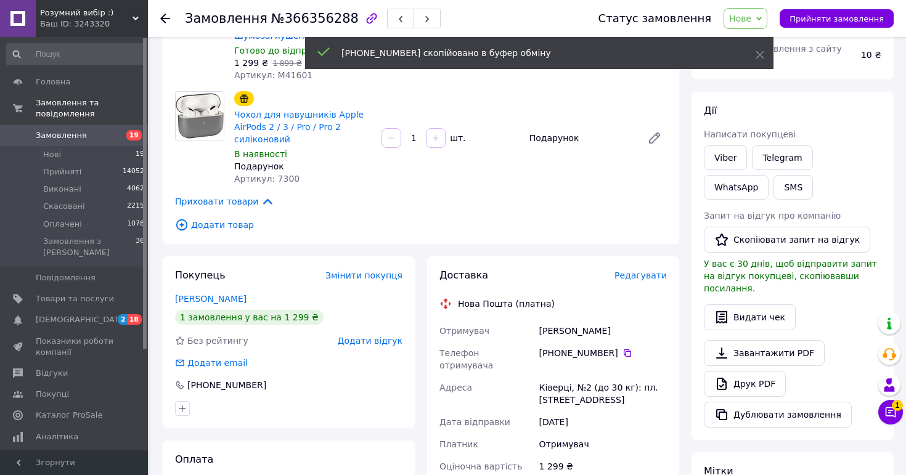
click at [553, 349] on div "[PHONE_NUMBER]" at bounding box center [603, 359] width 132 height 35
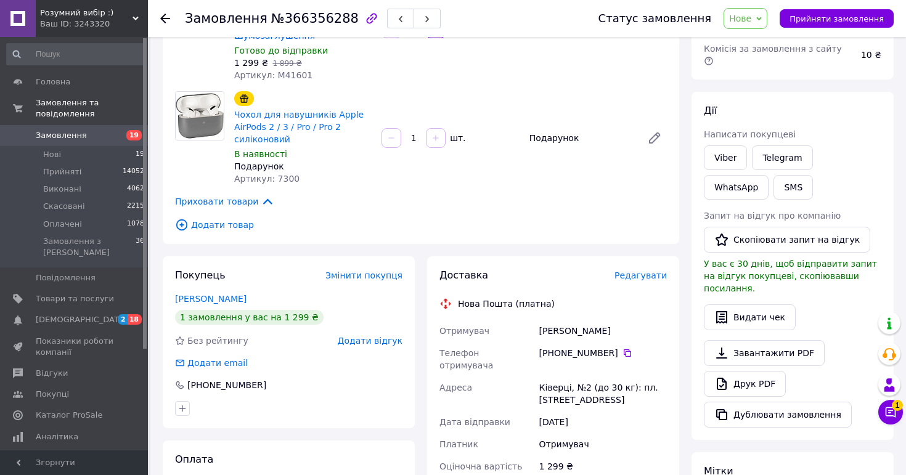
click at [558, 377] on div "Ківерці, №2 (до 30 кг): пл. [STREET_ADDRESS]" at bounding box center [603, 394] width 132 height 35
copy div "Ківерці, №2 (до 30 кг): пл. [STREET_ADDRESS]"
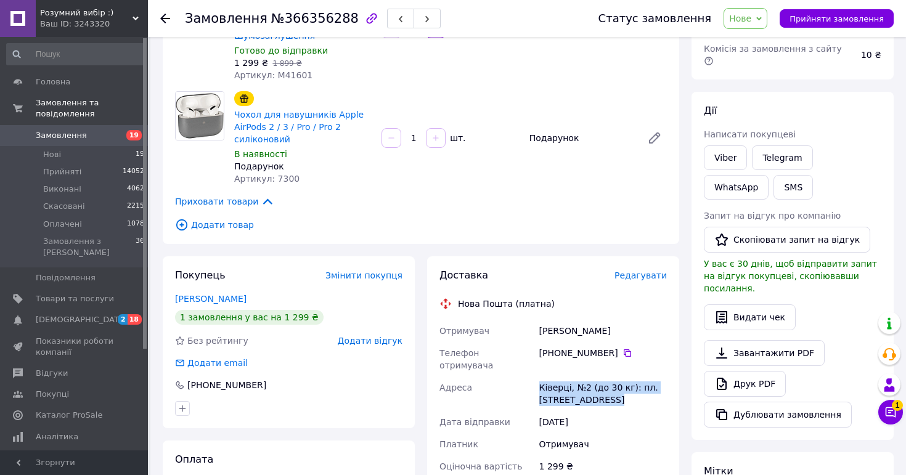
click at [751, 8] on span "Нове" at bounding box center [745, 18] width 44 height 21
click at [757, 41] on li "Прийнято" at bounding box center [752, 43] width 57 height 18
